Goal: Information Seeking & Learning: Learn about a topic

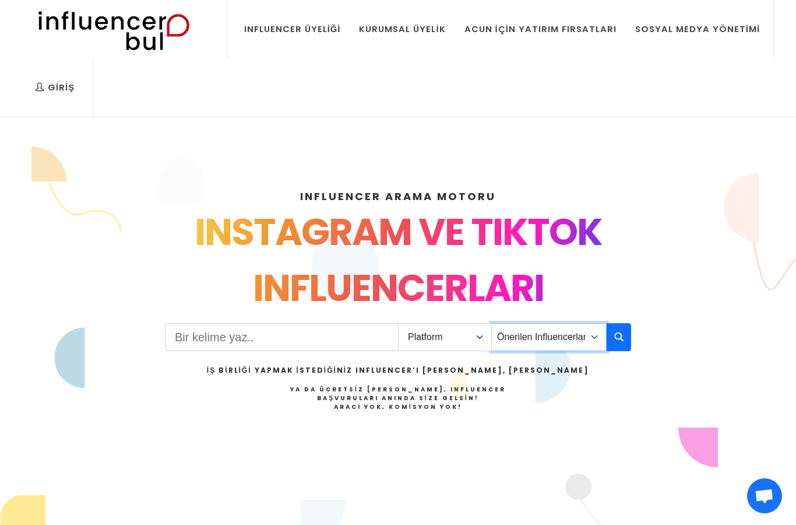
click at [555, 343] on select "Önerilen Influencerlar Aile & Çocuk & Ebeveyn Alışveriş & Giyim & Aksesuar Arab…" at bounding box center [548, 337] width 115 height 28
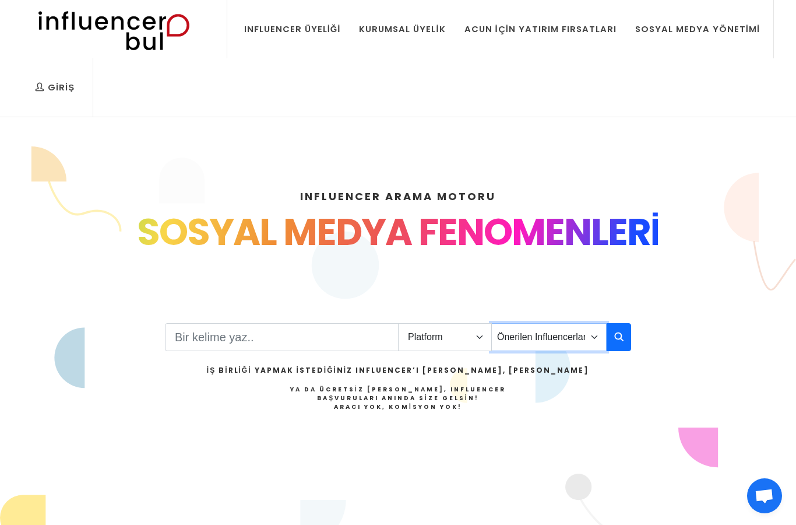
click at [524, 336] on select "Önerilen Influencerlar Aile & Çocuk & Ebeveyn Alışveriş & Giyim & Aksesuar Arab…" at bounding box center [548, 337] width 115 height 28
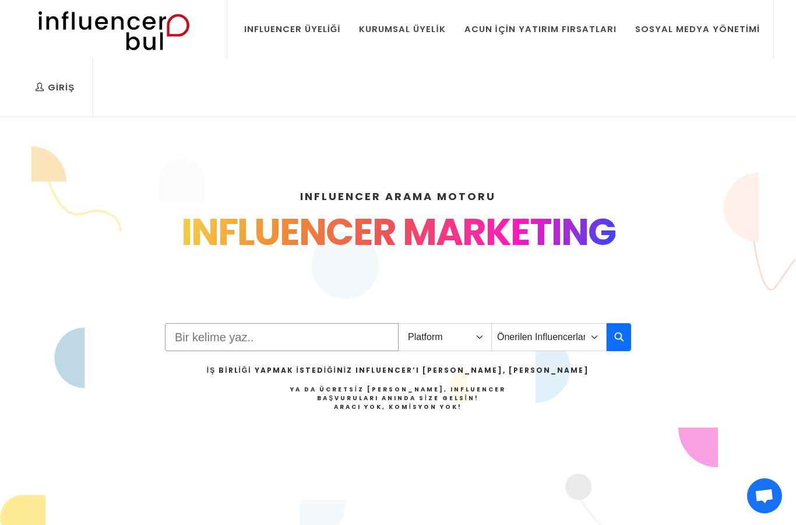
click at [343, 339] on input "Search" at bounding box center [282, 337] width 234 height 28
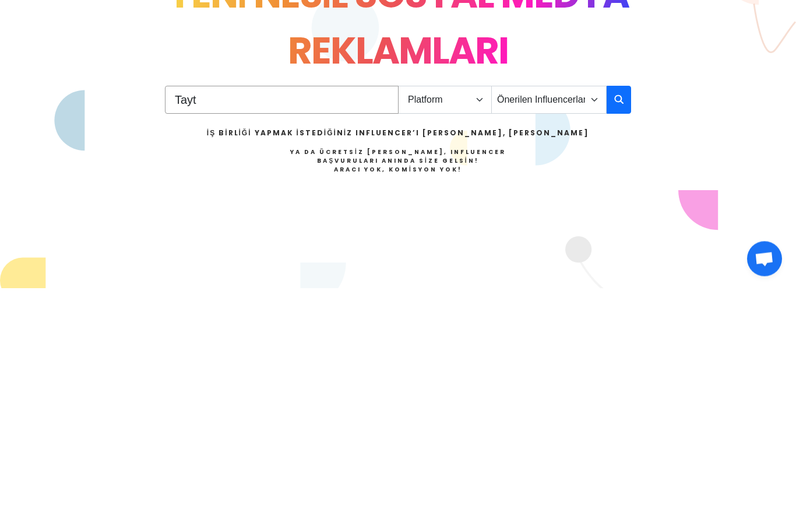
type input "Tayt"
click at [612, 323] on button "button" at bounding box center [619, 337] width 24 height 28
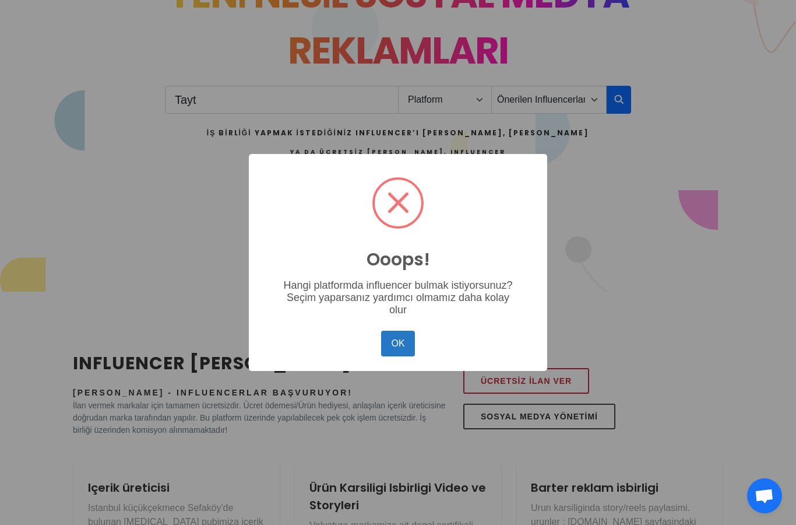
click at [402, 351] on button "OK" at bounding box center [398, 343] width 34 height 26
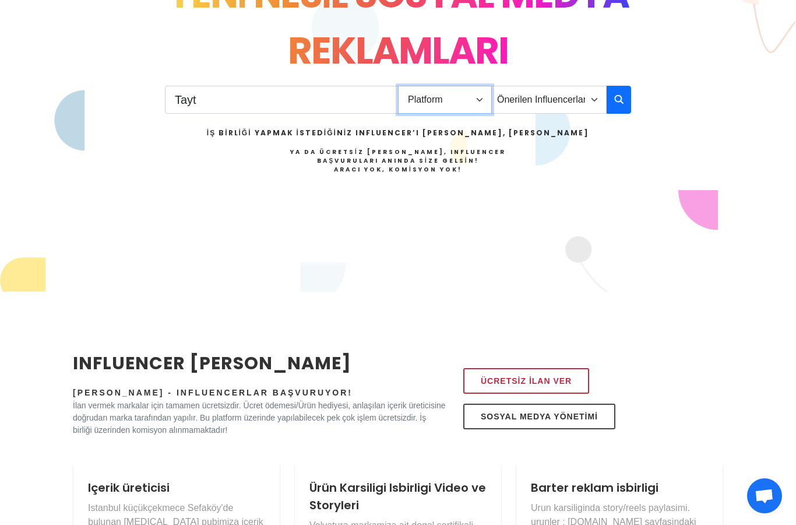
click at [467, 112] on select "Platform Instagram Facebook Youtube Tiktok Twitter Twitch" at bounding box center [445, 100] width 94 height 28
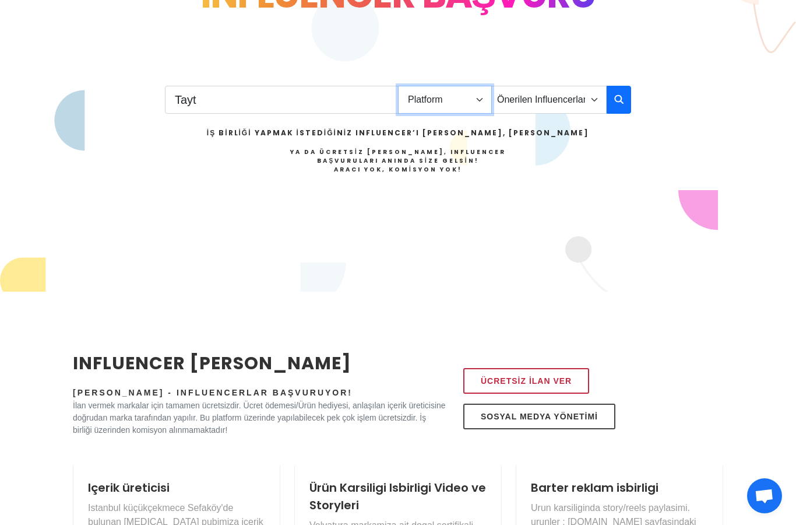
select select "1"
click at [611, 99] on button "button" at bounding box center [619, 100] width 24 height 28
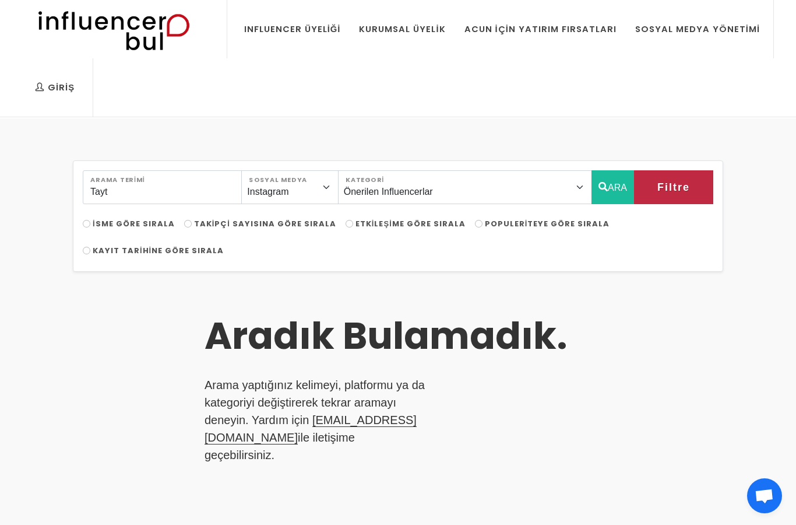
click at [588, 34] on div "Acun İçin Yatırım Fırsatları" at bounding box center [541, 29] width 152 height 13
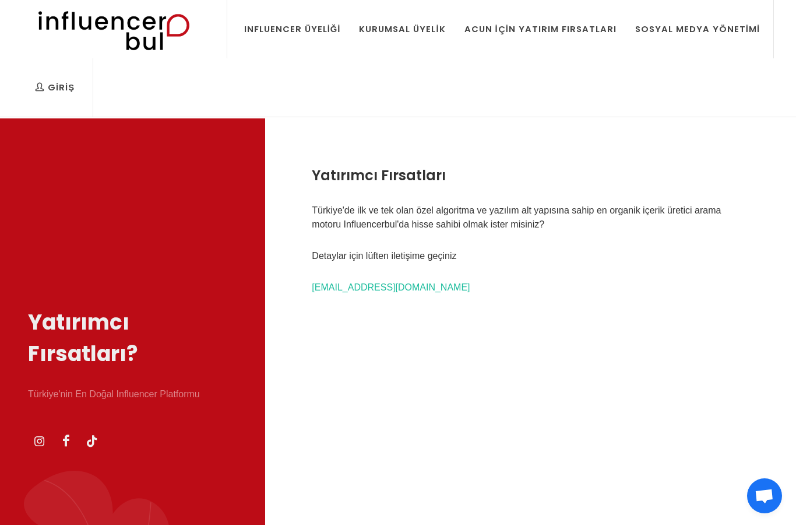
click at [424, 33] on div "Kurumsal Üyelik" at bounding box center [402, 29] width 86 height 13
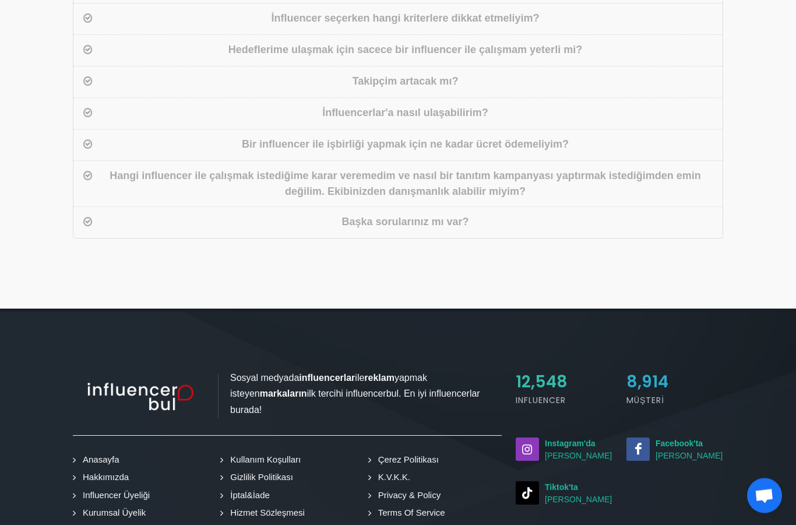
scroll to position [840, 0]
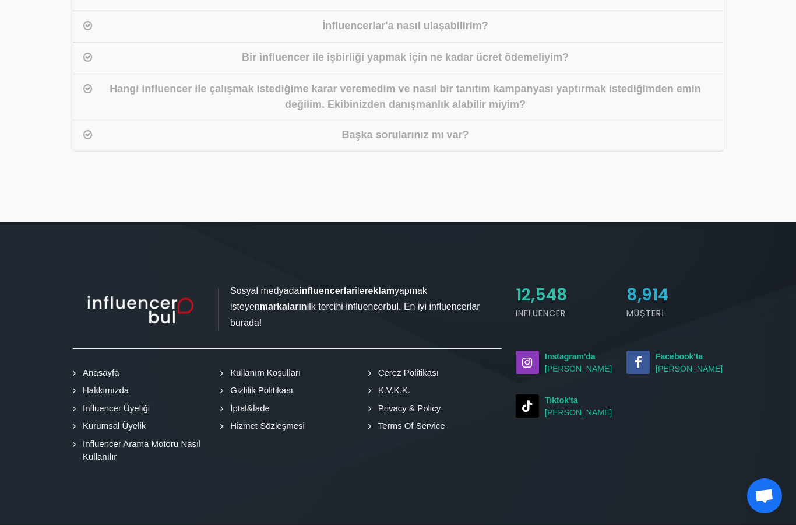
click at [558, 283] on span "12,548" at bounding box center [542, 294] width 52 height 23
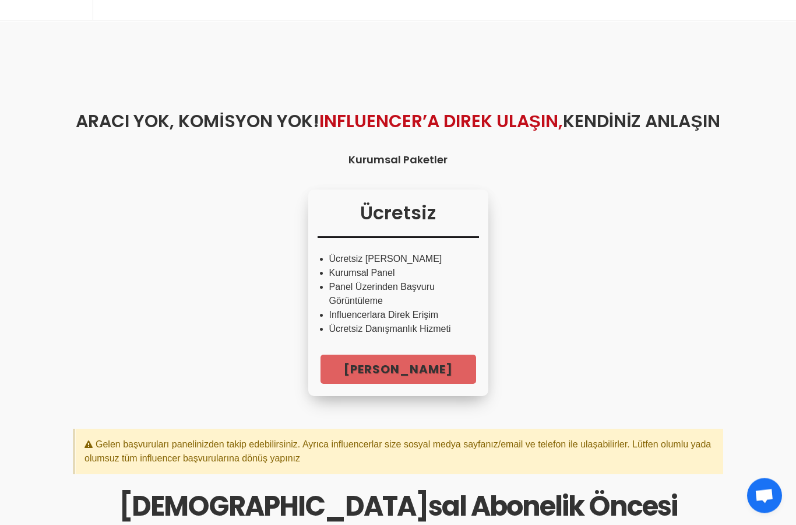
scroll to position [0, 0]
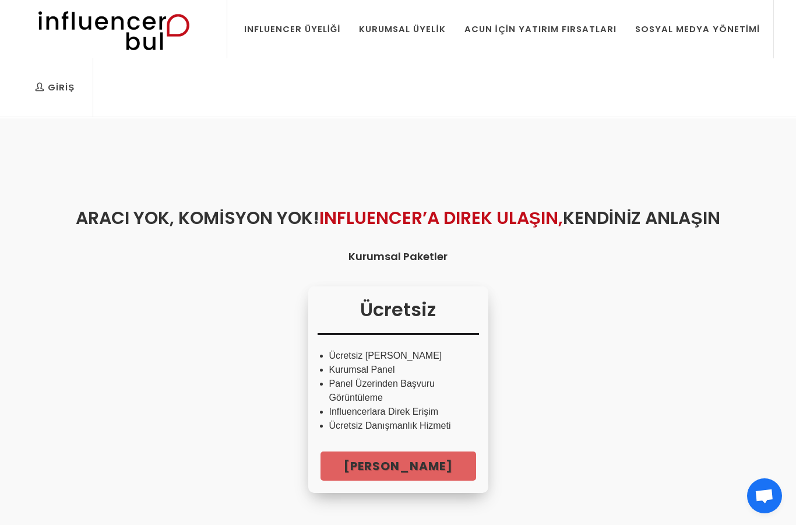
click at [750, 29] on div "Sosyal Medya Yönetimi" at bounding box center [697, 29] width 125 height 13
